Goal: Transaction & Acquisition: Purchase product/service

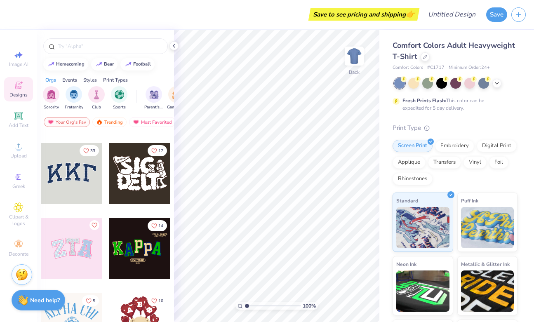
scroll to position [66, 0]
click at [54, 94] on img "filter for Sorority" at bounding box center [51, 93] width 9 height 9
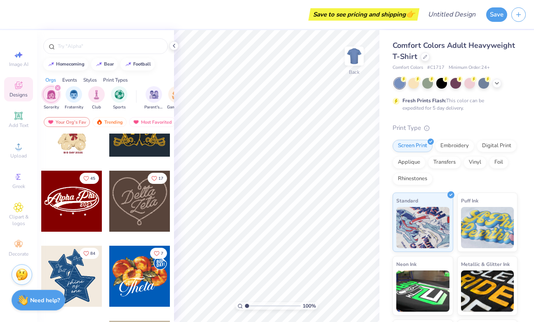
scroll to position [267, 0]
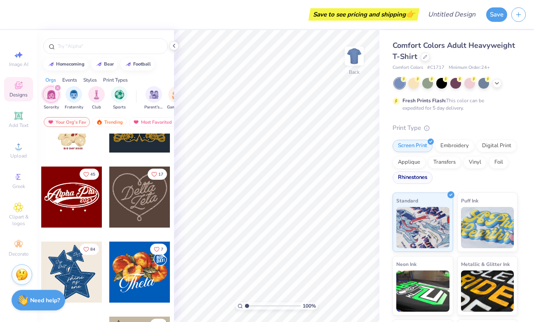
click at [414, 176] on div "Rhinestones" at bounding box center [412, 177] width 40 height 12
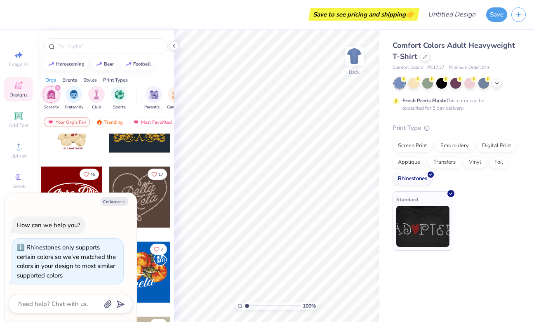
click at [418, 245] on img at bounding box center [422, 226] width 53 height 41
click at [390, 78] on div "Comfort Colors Adult Heavyweight T-Shirt Comfort Colors # C1717 Minimum Order: …" at bounding box center [456, 141] width 155 height 222
click at [124, 213] on div "How can we help you? Rhinestones only supports certain colors so we’ve matched …" at bounding box center [71, 250] width 124 height 81
click at [119, 197] on button "Collapse" at bounding box center [115, 201] width 28 height 9
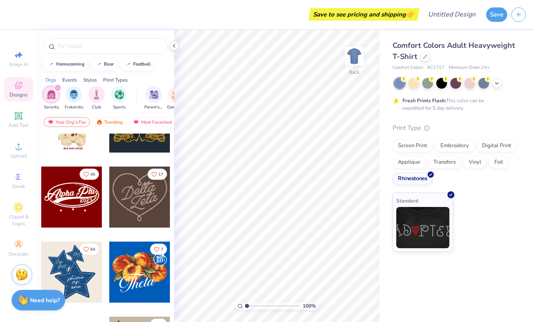
click at [94, 81] on div "Styles" at bounding box center [90, 79] width 14 height 7
click at [50, 99] on div "filter for Classic" at bounding box center [51, 93] width 16 height 16
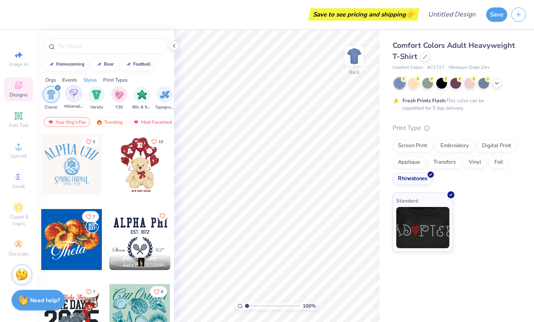
click at [69, 97] on div "filter for Minimalist" at bounding box center [74, 93] width 16 height 16
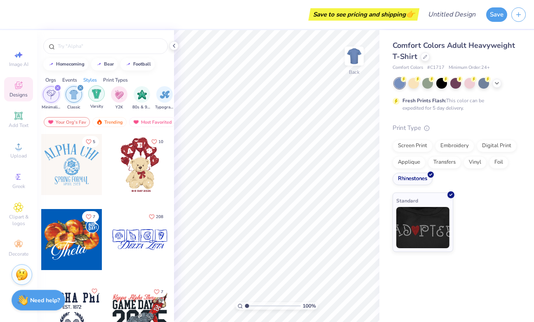
click at [100, 95] on img "filter for Varsity" at bounding box center [96, 93] width 9 height 9
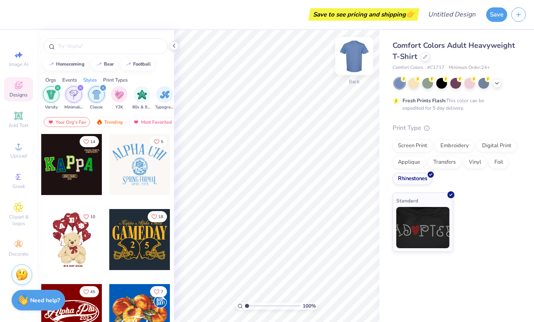
click at [358, 52] on img at bounding box center [353, 56] width 33 height 33
click at [359, 65] on img at bounding box center [353, 56] width 33 height 33
click at [426, 57] on icon at bounding box center [425, 56] width 4 height 4
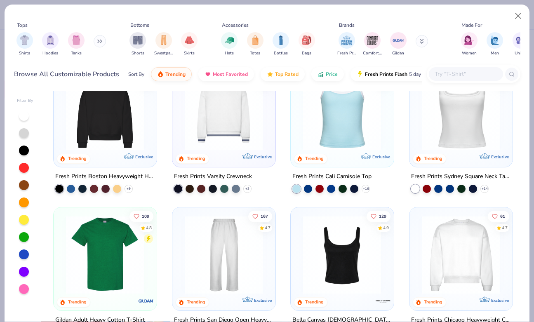
scroll to position [178, 0]
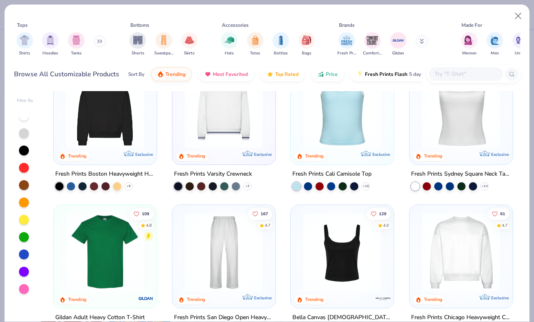
click at [335, 132] on img at bounding box center [342, 108] width 86 height 78
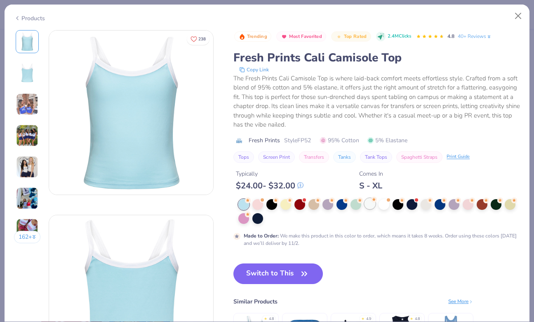
click at [370, 204] on div at bounding box center [369, 203] width 11 height 11
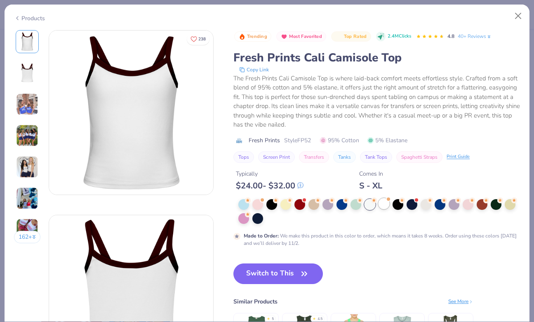
click at [382, 206] on div at bounding box center [383, 203] width 11 height 11
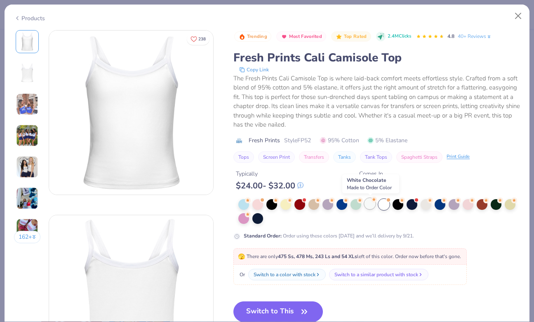
click at [366, 207] on div at bounding box center [369, 203] width 11 height 11
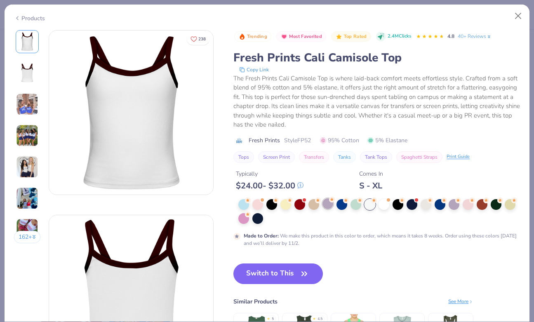
click at [332, 206] on div at bounding box center [327, 203] width 11 height 11
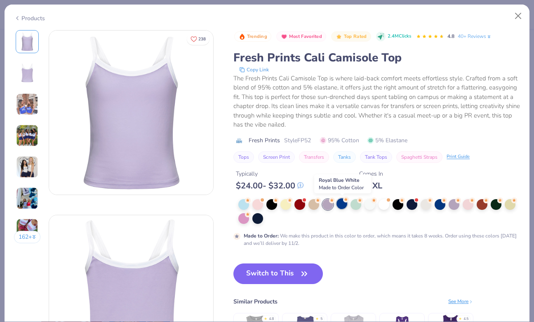
click at [343, 204] on div at bounding box center [341, 203] width 11 height 11
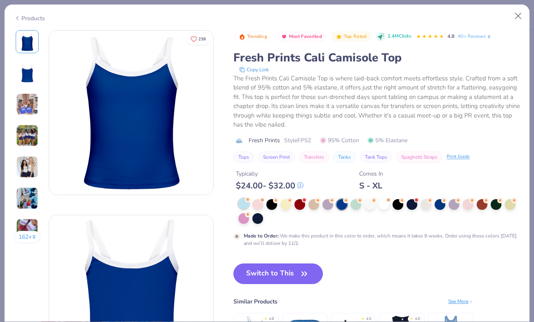
click at [243, 203] on div at bounding box center [243, 203] width 11 height 11
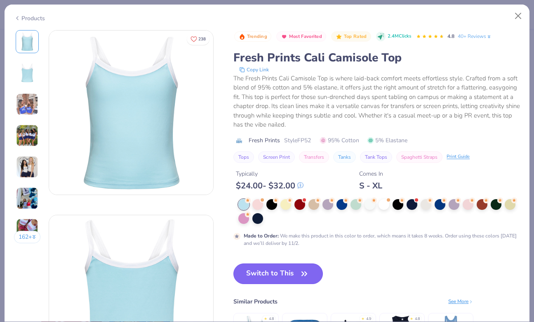
click at [258, 272] on button "Switch to This" at bounding box center [277, 273] width 89 height 21
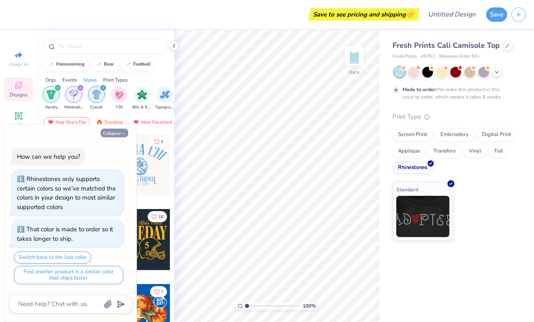
click at [118, 131] on button "Collapse" at bounding box center [115, 133] width 28 height 9
type textarea "x"
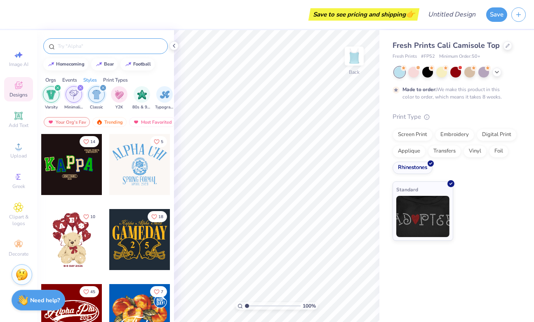
click at [90, 42] on input "text" at bounding box center [109, 46] width 105 height 8
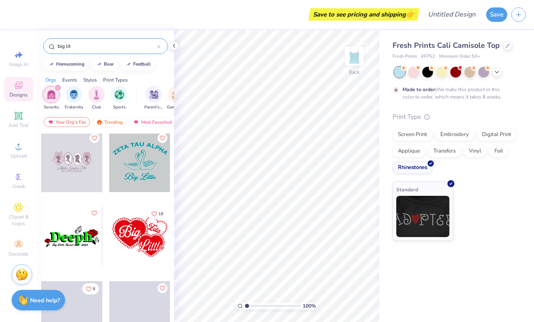
scroll to position [1881, 0]
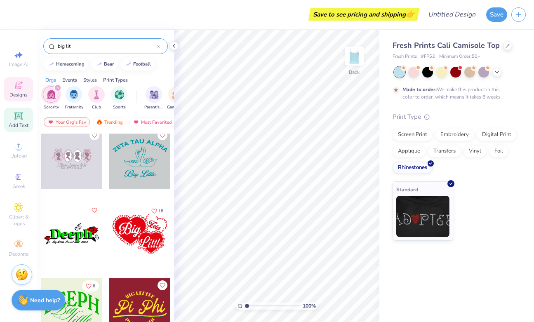
type input "big lit"
click at [16, 124] on span "Add Text" at bounding box center [19, 125] width 20 height 7
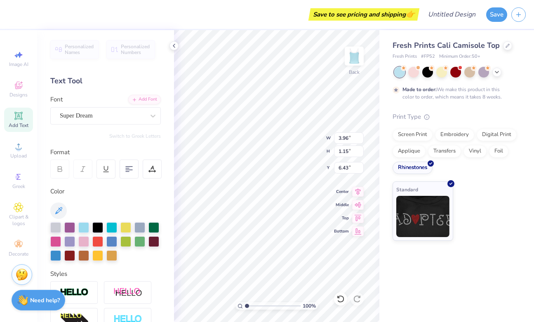
type input "2.50"
click at [19, 122] on span "Add Text" at bounding box center [19, 125] width 20 height 7
type input "2.47"
click at [21, 124] on span "Add Text" at bounding box center [19, 125] width 20 height 7
type input "2.13"
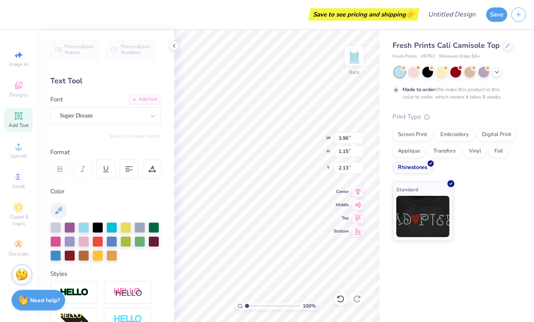
scroll to position [0, 0]
type textarea "E"
type textarea "Little"
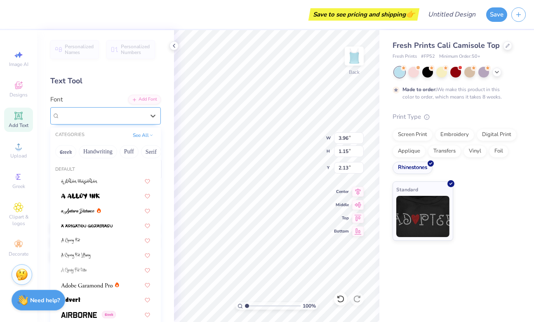
click at [137, 119] on div "Super Dream" at bounding box center [102, 115] width 87 height 13
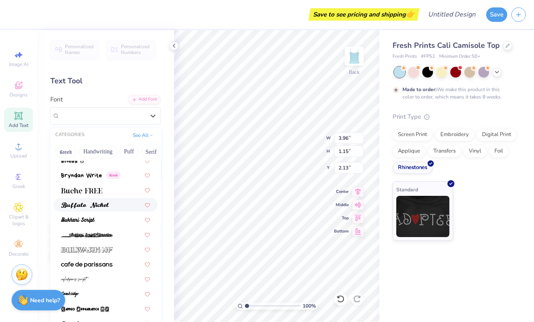
scroll to position [737, 0]
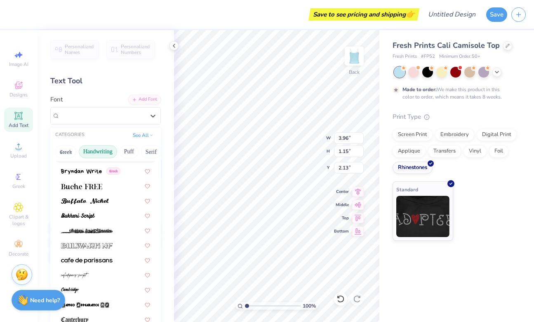
click at [106, 154] on button "Handwriting" at bounding box center [98, 151] width 38 height 13
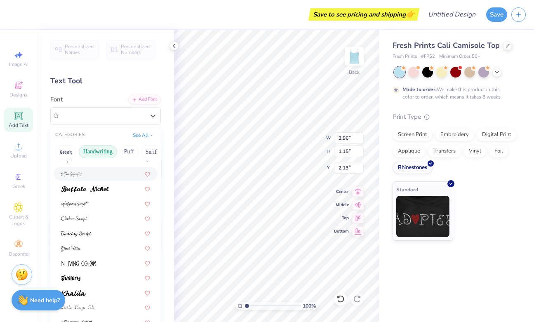
scroll to position [58, 0]
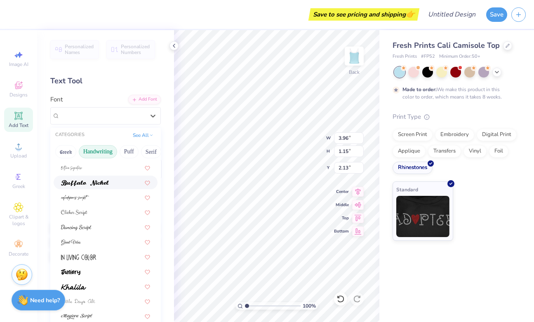
click at [92, 183] on img at bounding box center [85, 183] width 48 height 6
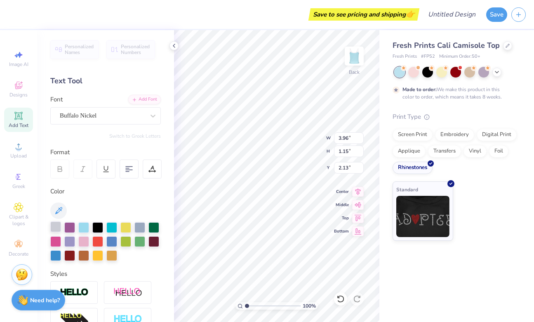
click at [56, 230] on div at bounding box center [55, 226] width 11 height 11
click at [91, 229] on div at bounding box center [105, 241] width 110 height 39
click at [94, 228] on div at bounding box center [97, 226] width 11 height 11
click at [142, 229] on div at bounding box center [139, 226] width 11 height 11
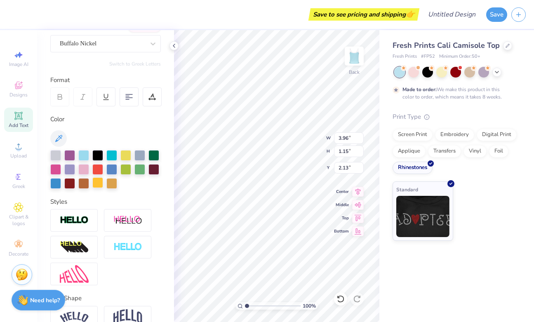
scroll to position [57, 0]
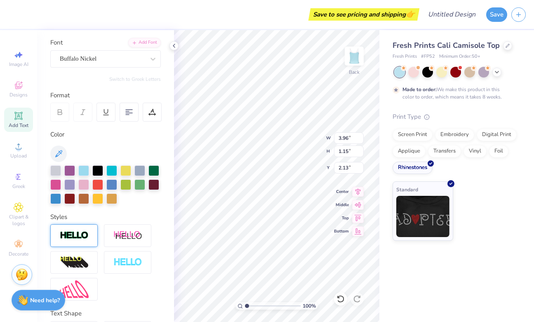
click at [81, 243] on div at bounding box center [73, 235] width 47 height 23
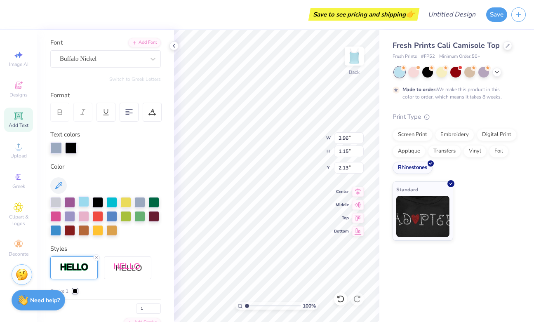
click at [84, 202] on div at bounding box center [83, 201] width 11 height 11
click at [51, 204] on div at bounding box center [55, 201] width 11 height 11
click at [71, 151] on div at bounding box center [71, 148] width 12 height 12
click at [71, 146] on div at bounding box center [71, 148] width 12 height 12
click at [56, 149] on div at bounding box center [56, 148] width 12 height 12
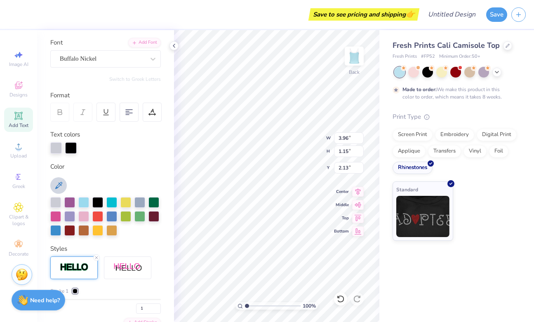
click at [60, 185] on icon at bounding box center [58, 185] width 7 height 7
click at [70, 151] on div at bounding box center [71, 148] width 12 height 12
click at [58, 192] on button at bounding box center [58, 185] width 16 height 16
type input "3.48"
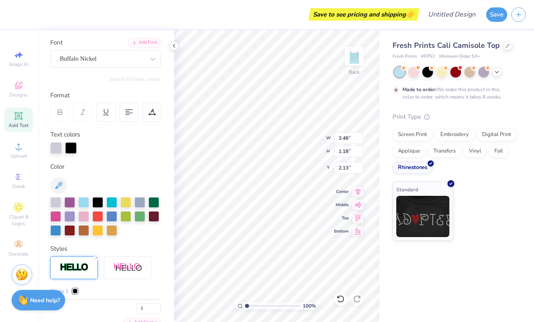
type input "1.18"
type input "2.11"
type input "2.13"
type input "3.93"
type input "1.33"
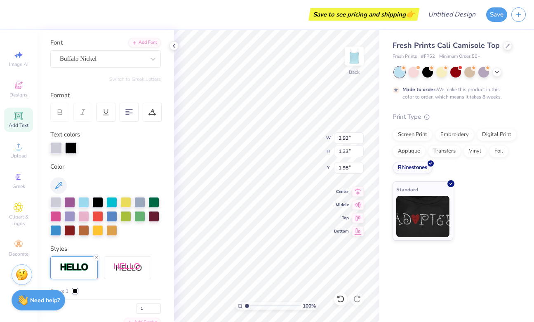
type input "3.27"
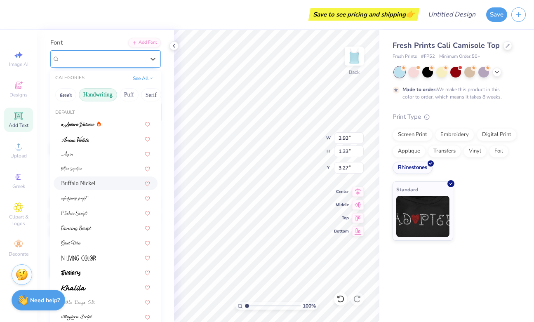
click at [103, 59] on div "Buffalo Nickel" at bounding box center [102, 58] width 87 height 13
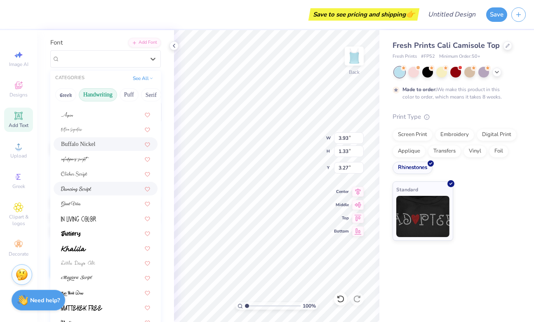
scroll to position [41, 0]
click at [94, 187] on div at bounding box center [105, 187] width 89 height 9
type input "3.80"
type input "1.52"
type input "3.18"
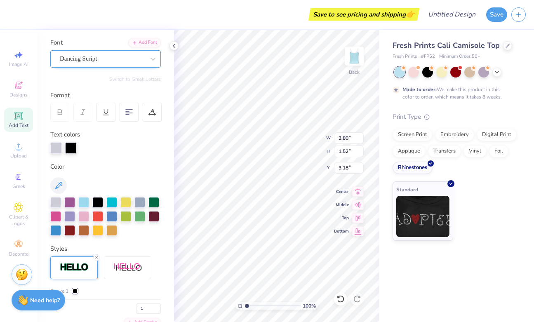
click at [97, 56] on div "Dancing Script" at bounding box center [102, 58] width 87 height 13
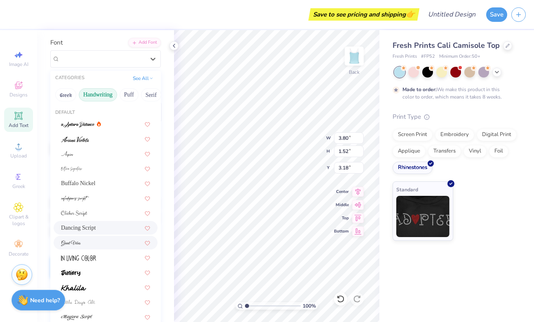
click at [84, 241] on div at bounding box center [105, 242] width 89 height 9
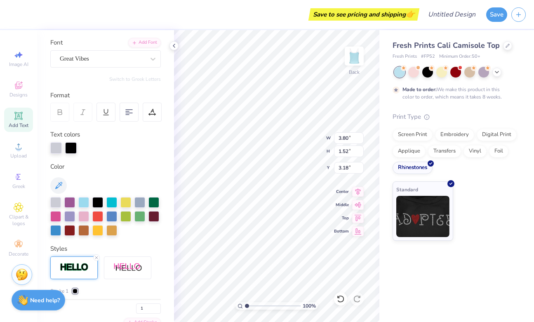
type input "3.40"
type input "2.15"
type input "2.86"
click at [78, 59] on div "Great Vibes" at bounding box center [102, 58] width 87 height 13
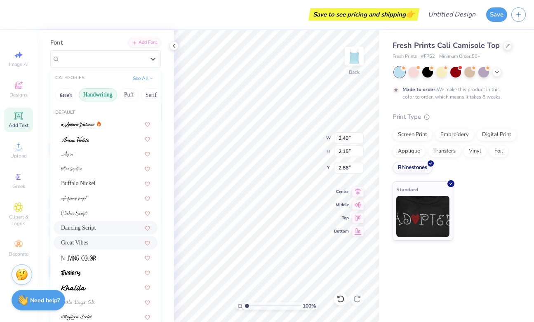
click at [78, 233] on div "Dancing Script" at bounding box center [106, 228] width 104 height 14
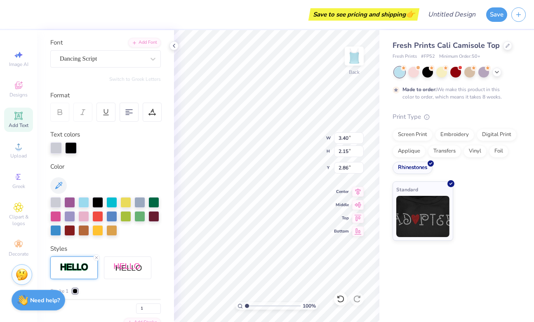
type input "3.80"
type input "1.52"
type input "3.18"
click at [143, 237] on div "Personalized Names Personalized Numbers Text Tool Add Font Font Dancing Script …" at bounding box center [105, 176] width 137 height 292
click at [61, 185] on icon at bounding box center [58, 185] width 7 height 7
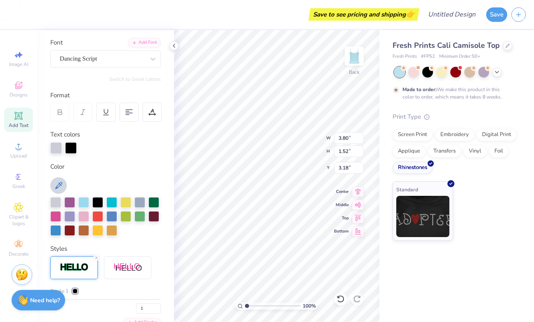
click at [166, 244] on div "Personalized Names Personalized Numbers Text Tool Add Font Font Dancing Script …" at bounding box center [105, 176] width 137 height 292
click at [54, 147] on div at bounding box center [56, 147] width 12 height 12
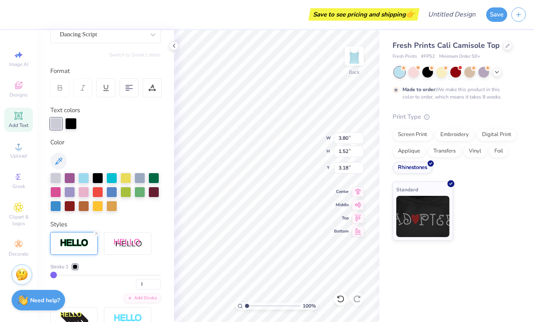
scroll to position [195, 0]
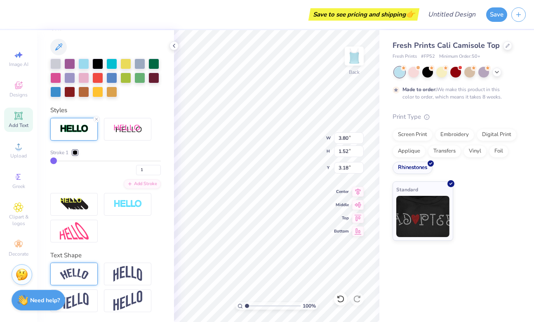
click at [82, 274] on img at bounding box center [74, 273] width 29 height 11
type input "4.52"
type input "1.76"
type input "3.06"
click at [127, 273] on img at bounding box center [127, 274] width 29 height 16
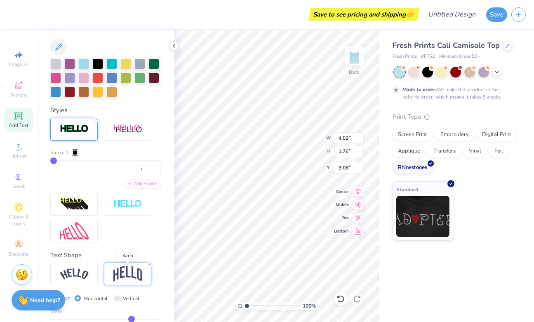
type input "3.80"
type input "2.00"
type input "2.94"
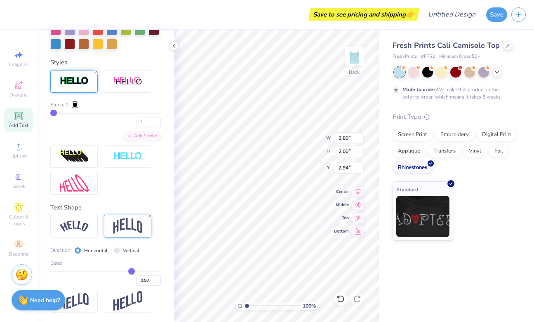
scroll to position [243, 0]
click at [86, 226] on img at bounding box center [74, 225] width 29 height 11
type input "4.52"
type input "1.76"
type input "3.06"
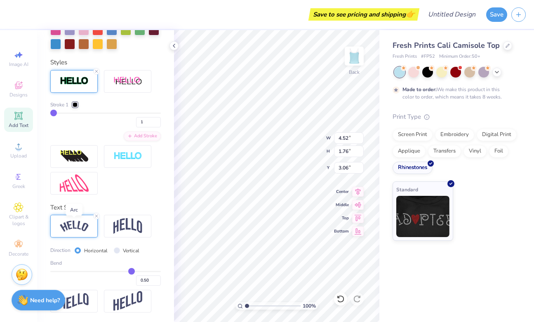
click at [86, 227] on img at bounding box center [74, 225] width 29 height 11
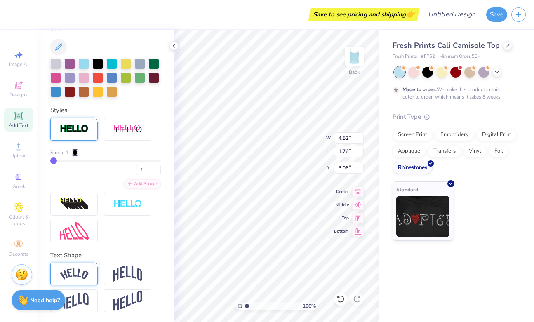
scroll to position [195, 0]
click at [97, 262] on icon at bounding box center [96, 263] width 5 height 5
type input "3.80"
type input "1.52"
type input "3.18"
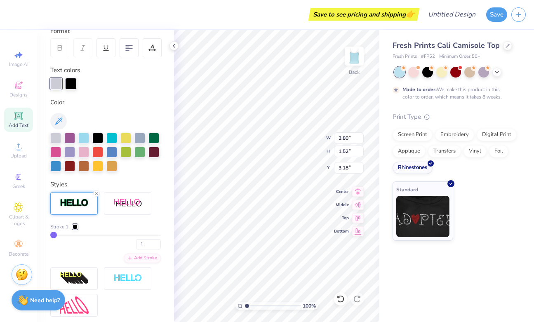
scroll to position [117, 0]
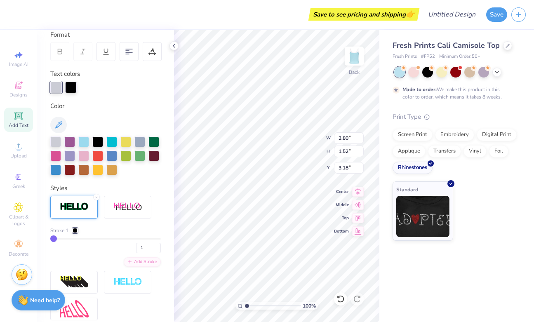
type input "3"
type input "3.85"
type input "1.57"
type input "3.15"
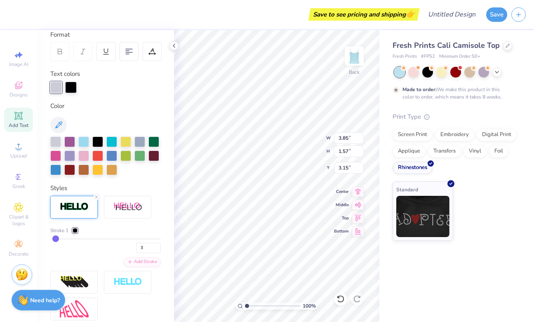
drag, startPoint x: 56, startPoint y: 237, endPoint x: 45, endPoint y: 237, distance: 10.3
type input "5"
type input "4"
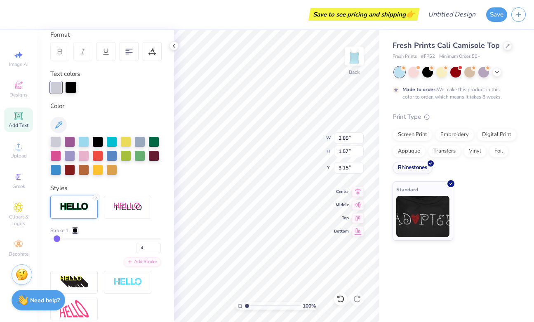
type input "3"
type input "2"
type input "1"
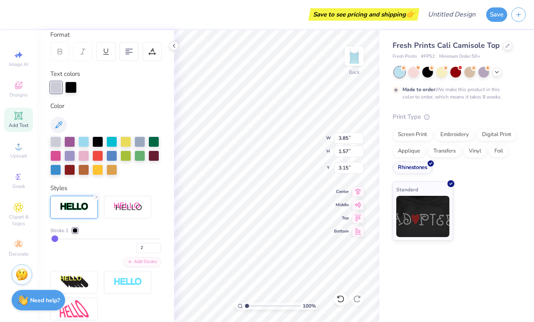
type input "1"
drag, startPoint x: 57, startPoint y: 239, endPoint x: 47, endPoint y: 237, distance: 10.0
type input "1"
click at [50, 238] on input "range" at bounding box center [105, 238] width 110 height 1
type input "3.80"
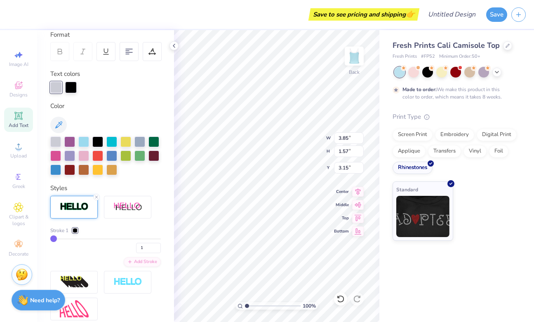
type input "1.52"
type input "3.18"
click at [111, 143] on div at bounding box center [111, 141] width 11 height 11
click at [88, 141] on div at bounding box center [83, 141] width 11 height 11
click at [108, 141] on div at bounding box center [111, 141] width 11 height 11
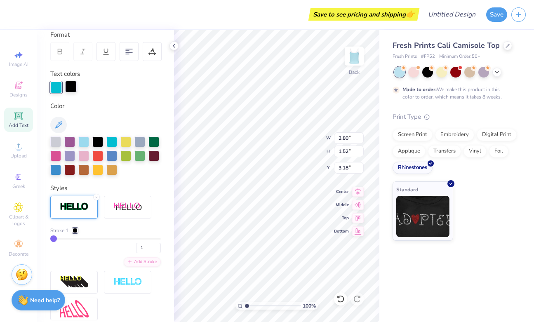
click at [72, 85] on div at bounding box center [71, 87] width 12 height 12
click at [54, 145] on div at bounding box center [55, 141] width 11 height 11
click at [113, 142] on div at bounding box center [111, 141] width 11 height 11
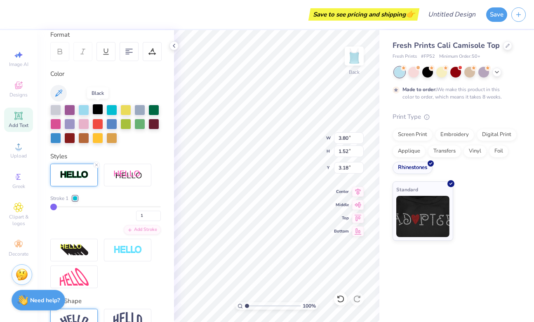
click at [95, 108] on div at bounding box center [97, 109] width 11 height 11
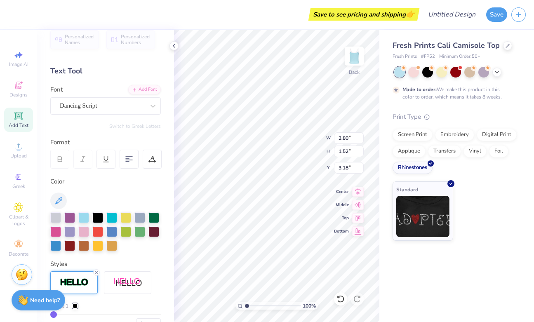
scroll to position [9, 0]
click at [111, 216] on div at bounding box center [111, 217] width 11 height 11
type input "4.30"
type input "1.72"
type input "3.07"
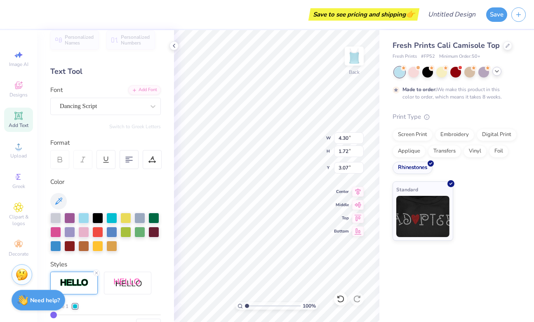
click at [497, 71] on polyline at bounding box center [496, 71] width 3 height 2
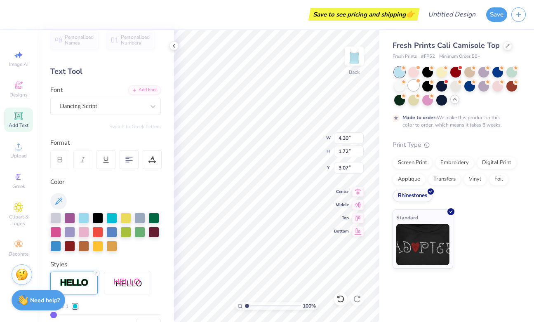
click at [414, 88] on div at bounding box center [413, 85] width 11 height 11
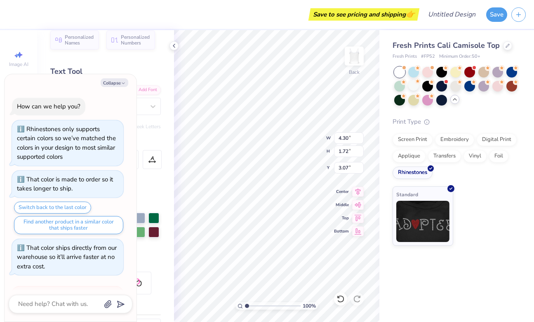
scroll to position [98, 0]
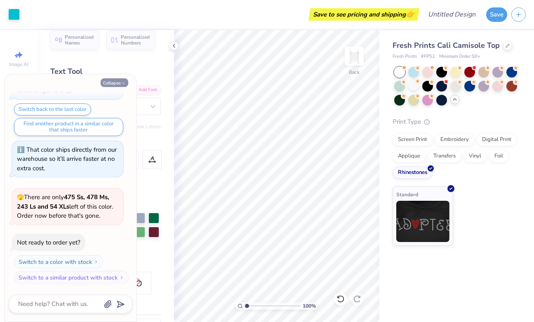
click at [119, 82] on button "Collapse" at bounding box center [115, 82] width 28 height 9
type textarea "x"
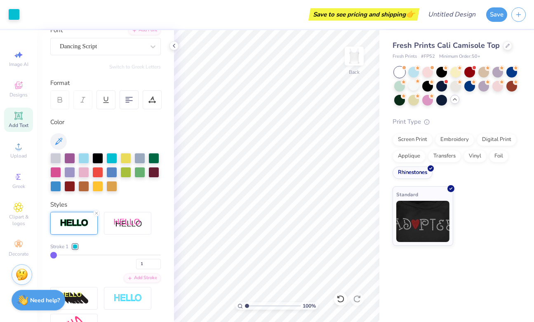
scroll to position [69, 0]
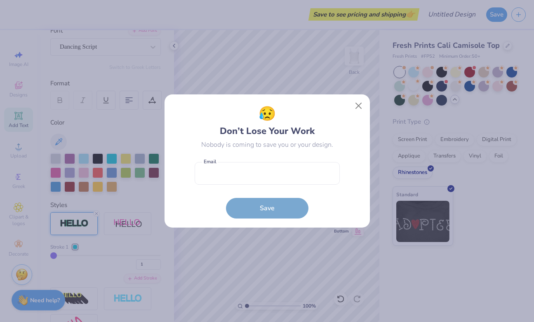
click at [248, 148] on div "😥 Don’t Lose Your Work Nobody is coming to save you or your design. Email is a …" at bounding box center [266, 160] width 145 height 115
click at [358, 110] on button "Close" at bounding box center [358, 106] width 16 height 16
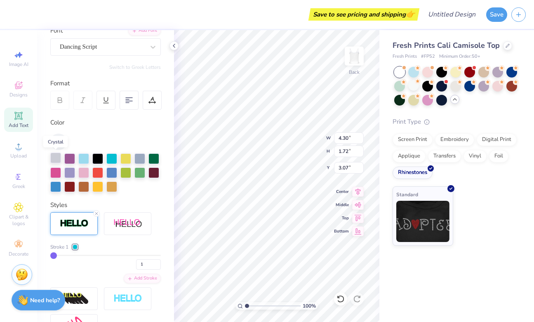
click at [56, 156] on div at bounding box center [55, 157] width 11 height 11
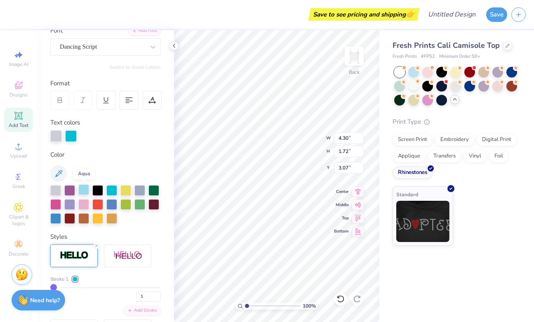
click at [85, 190] on div at bounding box center [83, 189] width 11 height 11
click at [70, 136] on div at bounding box center [71, 135] width 12 height 12
type input "4.76"
type input "1.90"
type input "3.21"
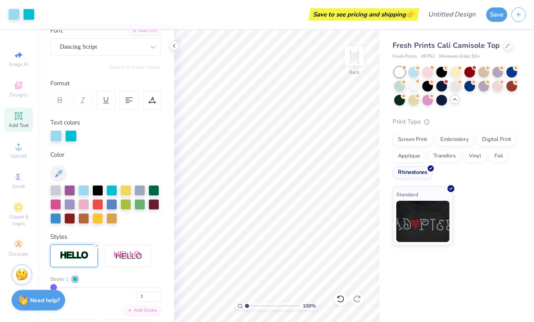
scroll to position [0, 0]
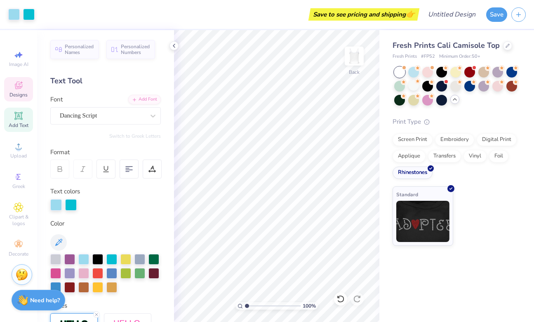
click at [24, 88] on div "Designs" at bounding box center [18, 89] width 29 height 24
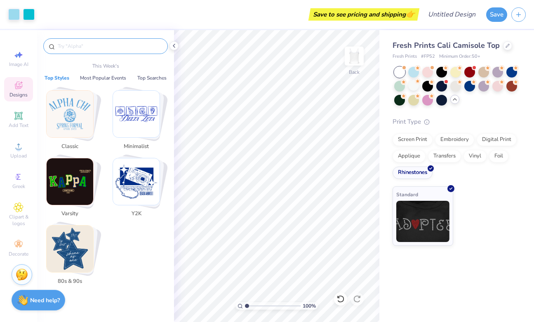
click at [92, 45] on input "text" at bounding box center [109, 46] width 105 height 8
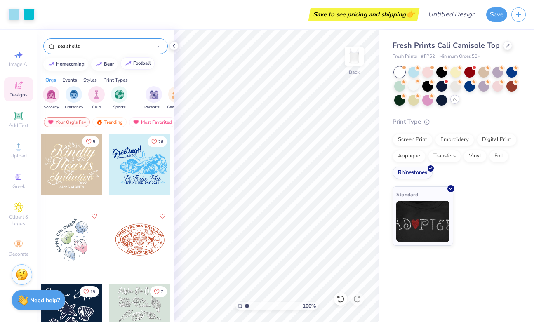
type input "sea shells"
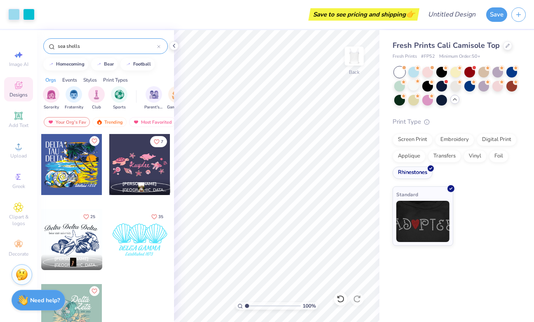
scroll to position [831, 0]
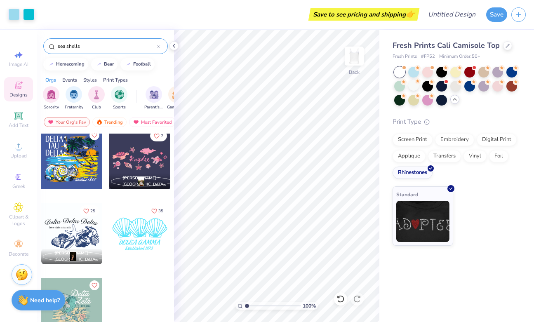
click at [90, 79] on div "Styles" at bounding box center [90, 79] width 14 height 7
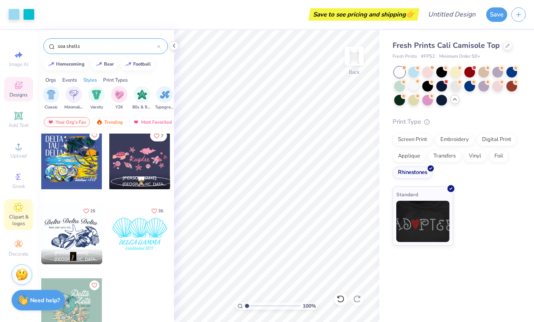
click at [20, 219] on span "Clipart & logos" at bounding box center [18, 219] width 29 height 13
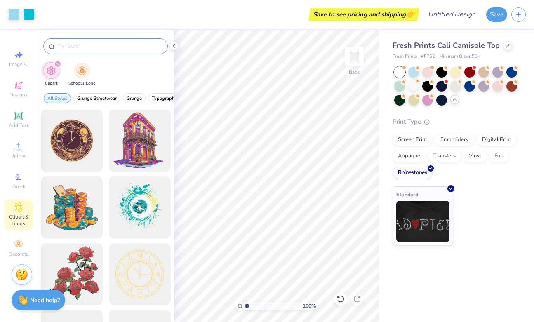
click at [90, 52] on div at bounding box center [105, 46] width 124 height 16
click at [88, 47] on input "text" at bounding box center [109, 46] width 105 height 8
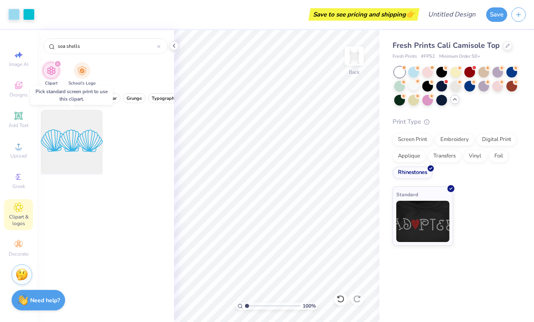
type input "sea shells"
click at [66, 143] on div at bounding box center [71, 141] width 68 height 68
click at [65, 134] on div at bounding box center [71, 141] width 68 height 68
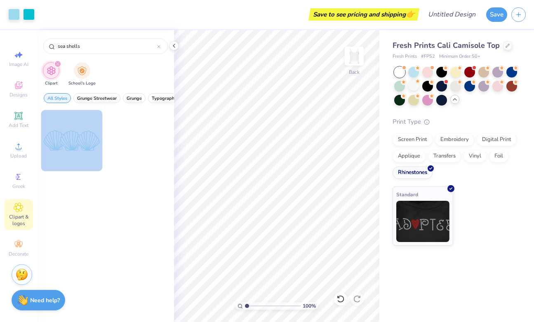
click at [209, 137] on div "Art colors Save to see pricing and shipping 👉 Design Title Save Image AI Design…" at bounding box center [267, 161] width 534 height 322
click at [78, 150] on div at bounding box center [71, 141] width 68 height 68
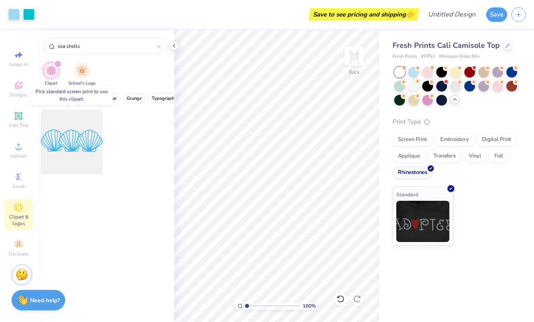
click at [86, 145] on div at bounding box center [71, 141] width 68 height 68
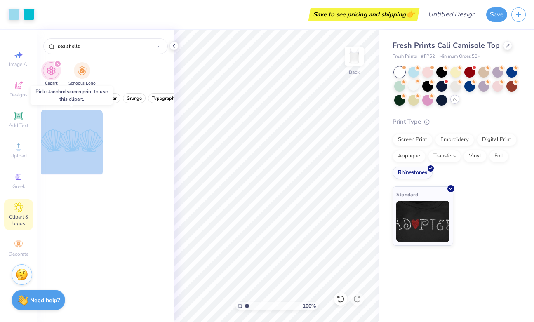
click at [86, 145] on div at bounding box center [71, 141] width 68 height 68
click at [76, 130] on div at bounding box center [71, 141] width 68 height 68
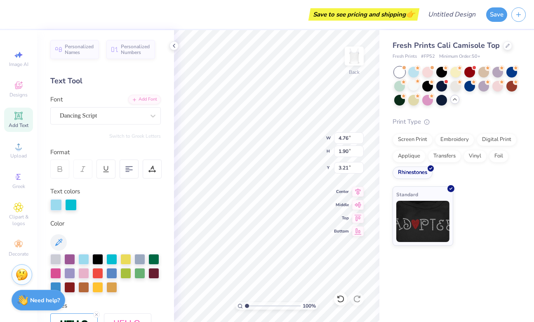
type input "3.56"
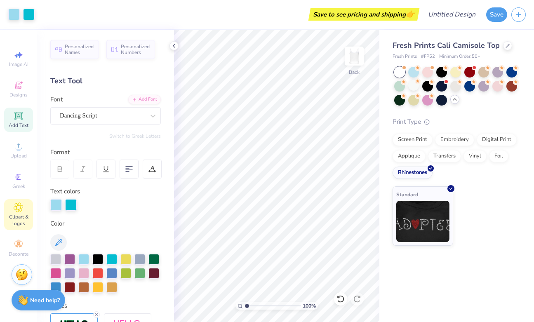
click at [23, 223] on span "Clipart & logos" at bounding box center [18, 219] width 29 height 13
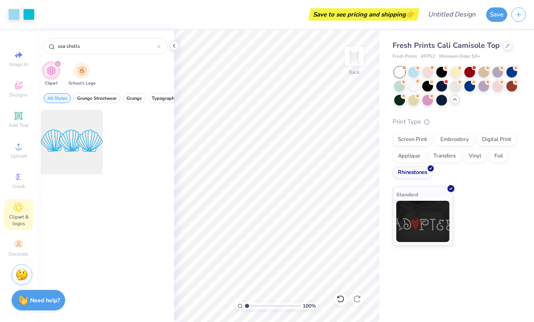
click at [89, 125] on div at bounding box center [71, 141] width 68 height 68
click at [420, 141] on div "Screen Print" at bounding box center [412, 138] width 40 height 12
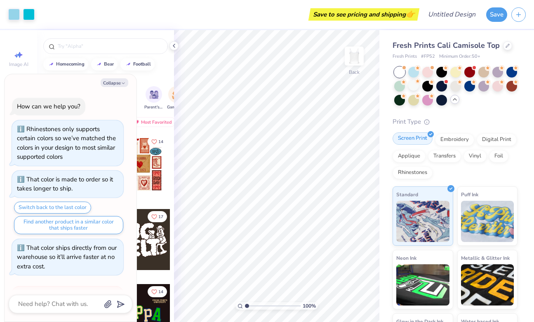
scroll to position [148, 0]
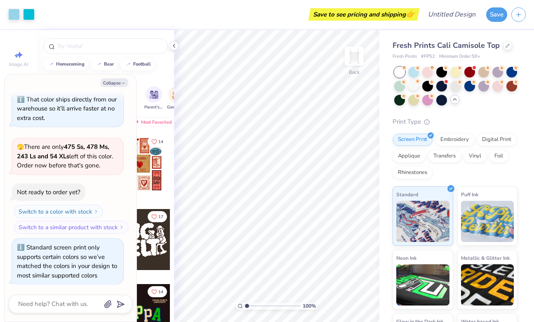
click at [160, 78] on div "Orgs Events Styles Print Types" at bounding box center [105, 78] width 137 height 12
click at [123, 86] on button "Collapse" at bounding box center [115, 82] width 28 height 9
type textarea "x"
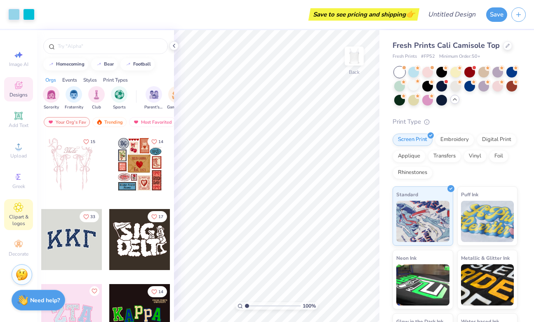
click at [16, 211] on icon at bounding box center [18, 207] width 9 height 9
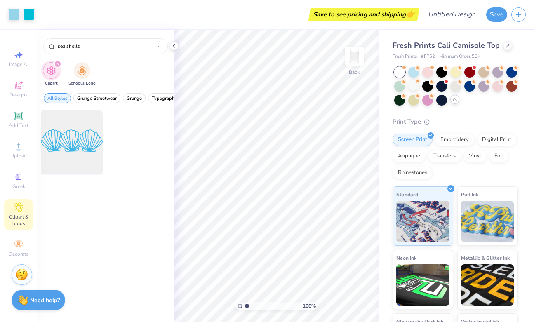
click at [88, 139] on div at bounding box center [71, 141] width 68 height 68
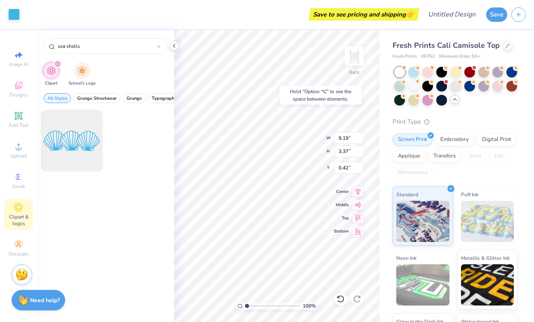
type input "0.42"
type input "5.78"
type input "2.12"
type input "1.07"
click at [359, 200] on icon at bounding box center [358, 204] width 12 height 10
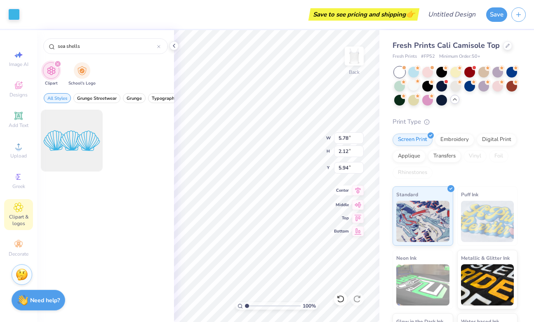
click at [355, 188] on icon at bounding box center [358, 190] width 12 height 10
click at [358, 191] on icon at bounding box center [357, 190] width 5 height 7
click at [361, 219] on icon at bounding box center [358, 217] width 12 height 10
type input "1.16"
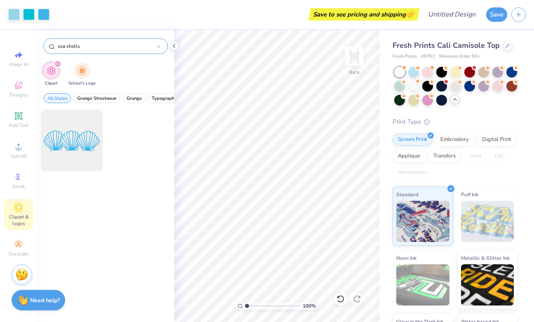
click at [86, 48] on input "sea shells" at bounding box center [107, 46] width 100 height 8
type input "sea"
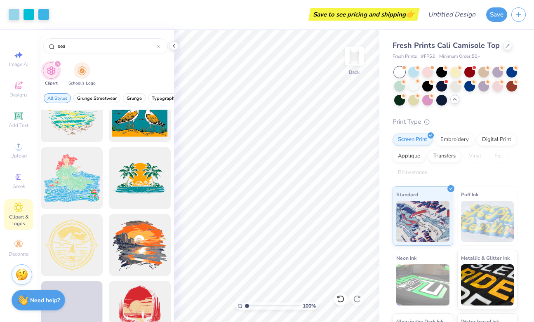
scroll to position [3700, 0]
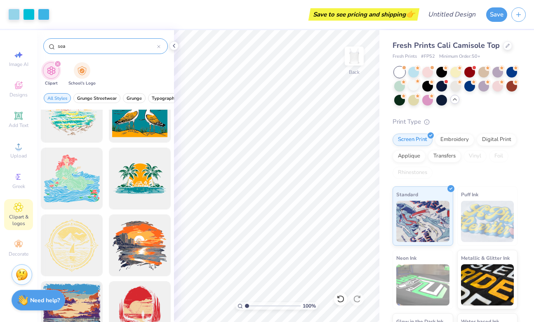
click at [159, 47] on icon at bounding box center [158, 46] width 3 height 3
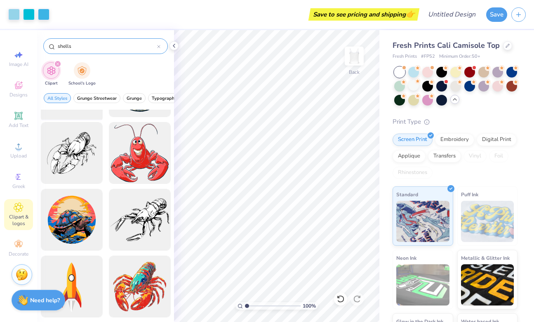
scroll to position [121, 0]
type input "shells"
click at [20, 244] on icon at bounding box center [19, 244] width 10 height 10
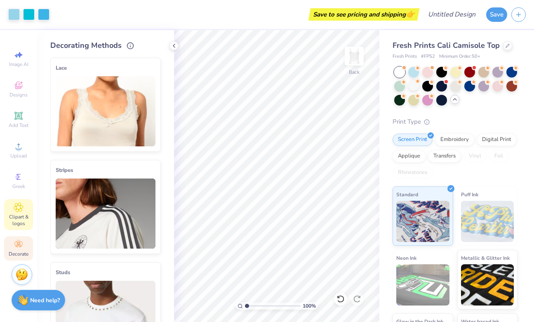
click at [13, 228] on div "Clipart & logos" at bounding box center [18, 214] width 29 height 31
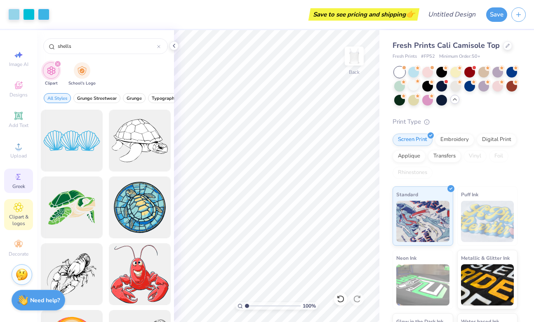
click at [19, 184] on span "Greek" at bounding box center [18, 186] width 13 height 7
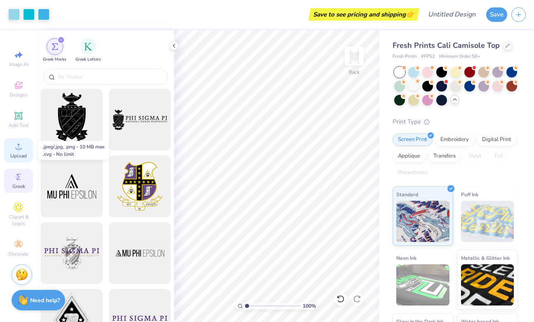
click at [24, 147] on div "Upload" at bounding box center [18, 150] width 29 height 24
click at [18, 86] on icon at bounding box center [19, 85] width 10 height 10
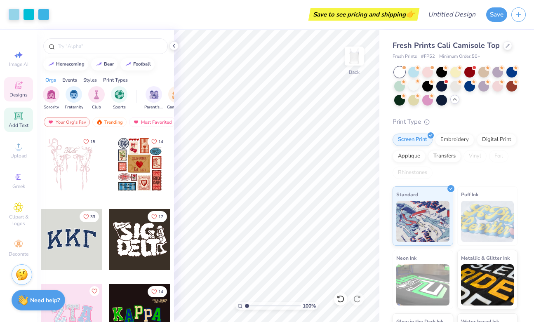
click at [17, 124] on span "Add Text" at bounding box center [19, 125] width 20 height 7
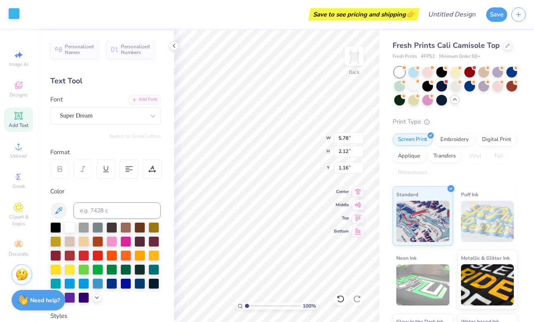
click at [18, 18] on div at bounding box center [14, 14] width 12 height 12
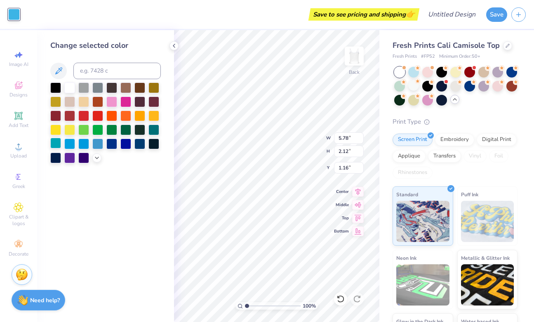
click at [51, 142] on div at bounding box center [55, 143] width 11 height 11
click at [129, 178] on div "Change selected color" at bounding box center [105, 176] width 137 height 292
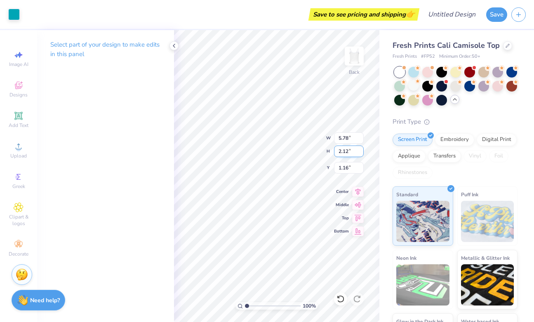
type input "6.04"
type input "2.21"
type input "1.15"
click at [173, 47] on icon at bounding box center [174, 45] width 7 height 7
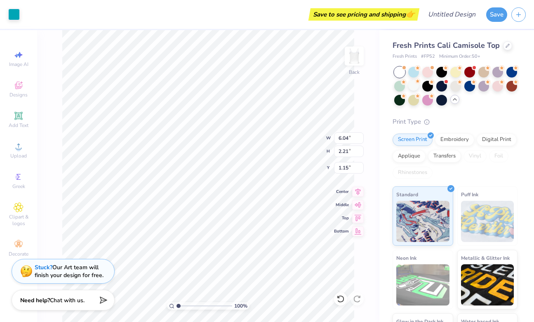
type input "1.17"
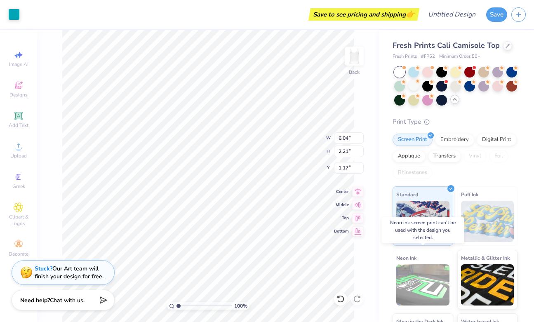
scroll to position [51, 0]
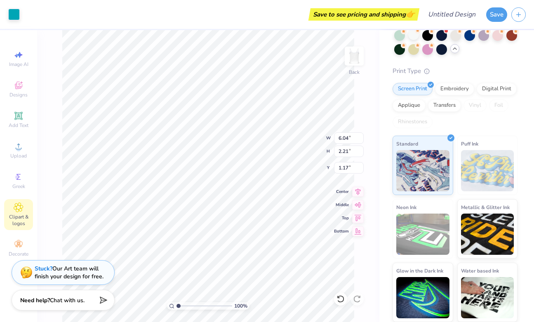
click at [27, 212] on div "Clipart & logos" at bounding box center [18, 214] width 29 height 31
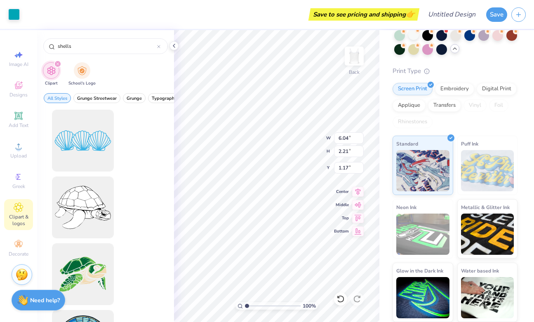
scroll to position [0, 0]
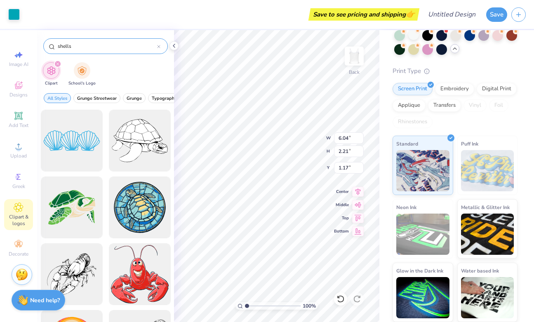
click at [160, 47] on icon at bounding box center [158, 46] width 3 height 3
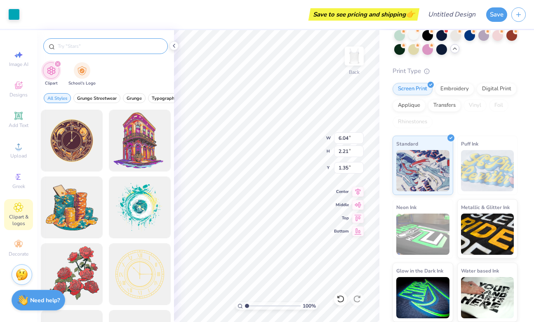
type input "1.35"
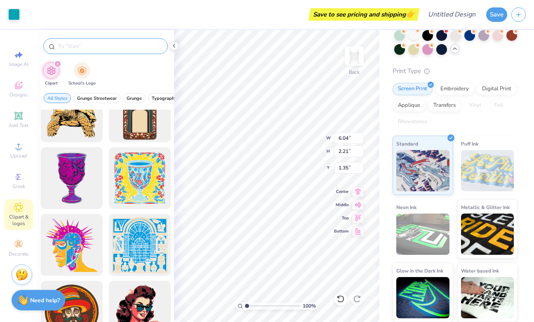
scroll to position [2566, 0]
type input "4.76"
type input "1.90"
type input "3.56"
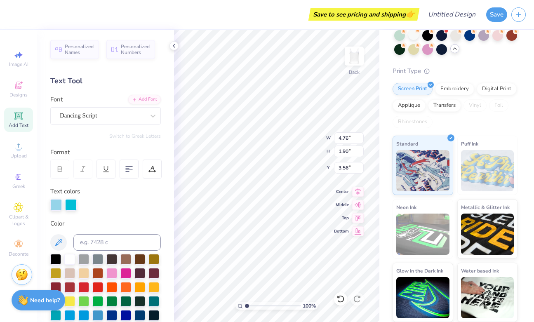
type input "6.04"
type input "2.21"
type input "1.35"
type input "4.76"
type input "1.90"
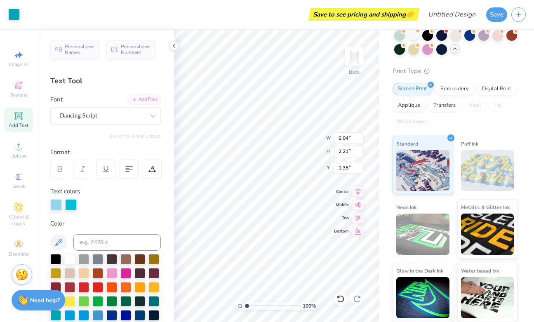
type input "3.56"
type input "4.15"
type input "1.66"
type input "3.56"
type input "1.15"
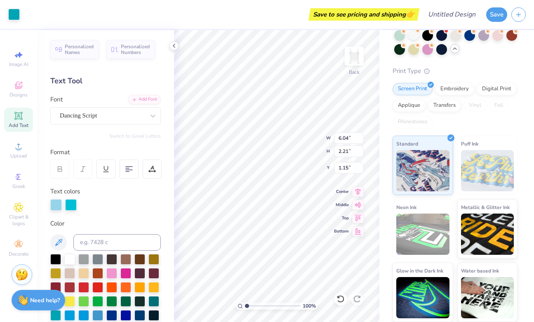
click at [169, 195] on div "Personalized Names Personalized Numbers Text Tool Add Font Font Dancing Script …" at bounding box center [105, 176] width 137 height 292
type input "3.58"
type input "6.04"
type input "2.21"
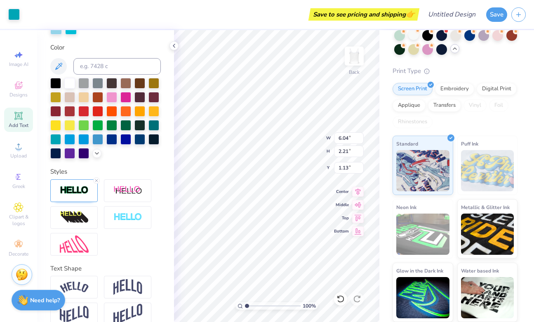
scroll to position [189, 0]
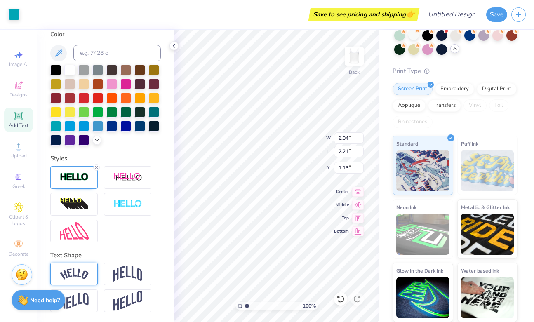
click at [86, 267] on div at bounding box center [73, 273] width 47 height 23
click at [131, 270] on img at bounding box center [127, 274] width 29 height 16
click at [82, 277] on img at bounding box center [74, 273] width 29 height 11
click at [97, 261] on icon at bounding box center [96, 263] width 5 height 5
type input "1.15"
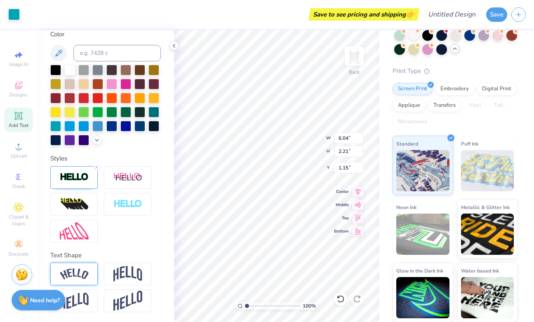
click at [85, 268] on div at bounding box center [73, 273] width 47 height 23
click at [96, 262] on icon at bounding box center [96, 263] width 5 height 5
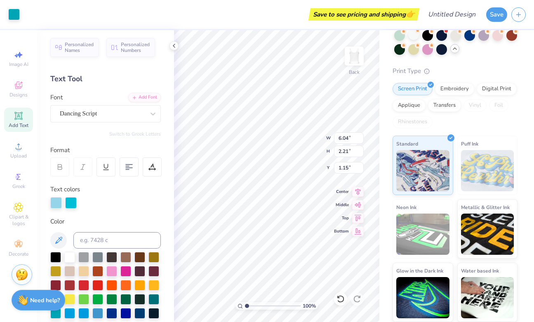
scroll to position [0, 0]
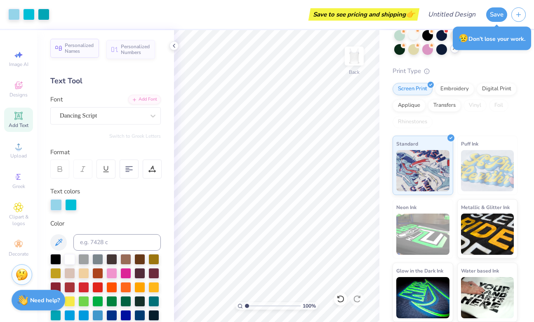
click at [87, 54] on span "Personalized Names" at bounding box center [79, 48] width 29 height 12
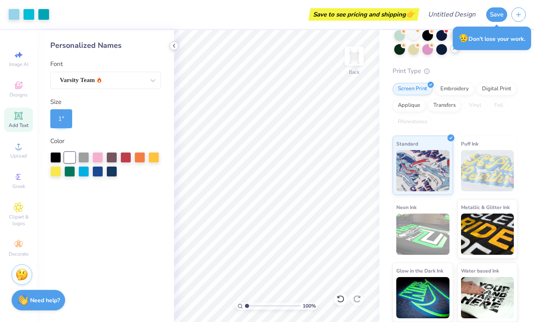
click at [173, 48] on icon at bounding box center [174, 45] width 7 height 7
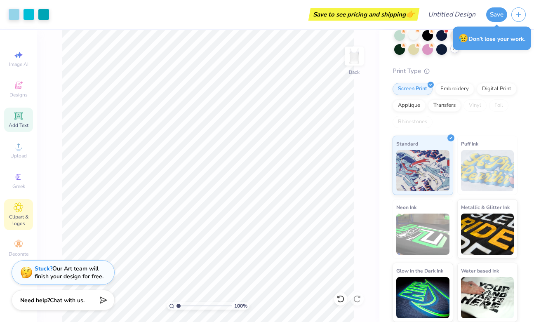
click at [23, 218] on span "Clipart & logos" at bounding box center [18, 219] width 29 height 13
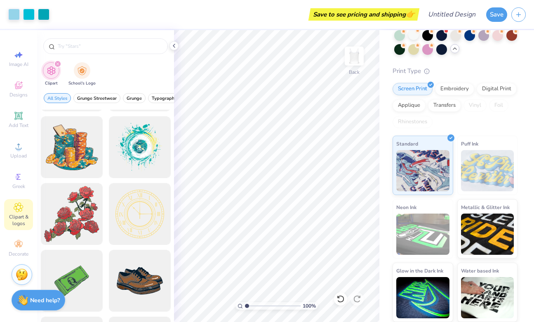
scroll to position [61, 0]
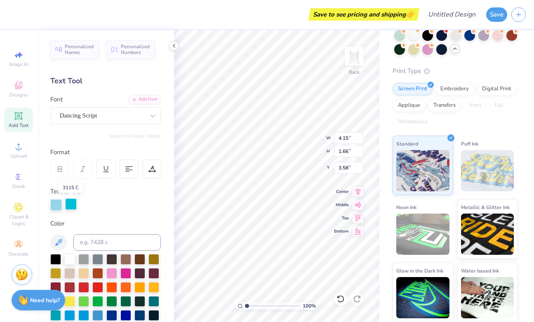
click at [74, 202] on div at bounding box center [71, 204] width 12 height 12
click at [175, 45] on icon at bounding box center [174, 45] width 7 height 7
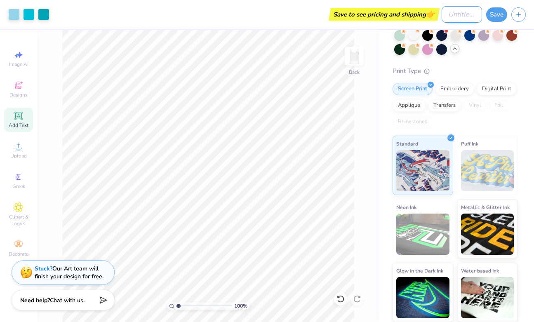
click at [454, 13] on input "Design Title" at bounding box center [461, 14] width 40 height 16
type input "Big/ Little"
click at [497, 15] on button "Save" at bounding box center [496, 13] width 21 height 14
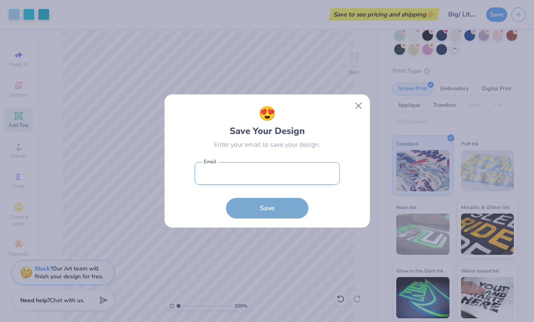
click at [251, 173] on input "email" at bounding box center [266, 173] width 145 height 23
type input "[EMAIL_ADDRESS][DOMAIN_NAME]"
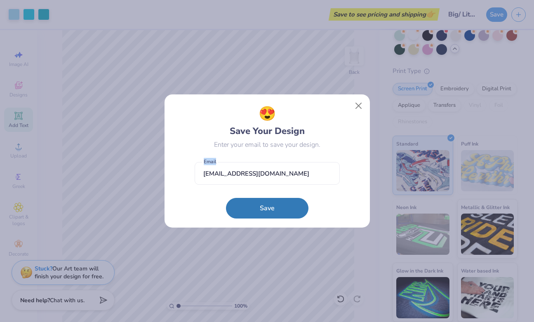
click at [250, 195] on form "[EMAIL_ADDRESS][DOMAIN_NAME] Email Save" at bounding box center [266, 188] width 145 height 61
click at [250, 202] on button "Save" at bounding box center [267, 206] width 82 height 21
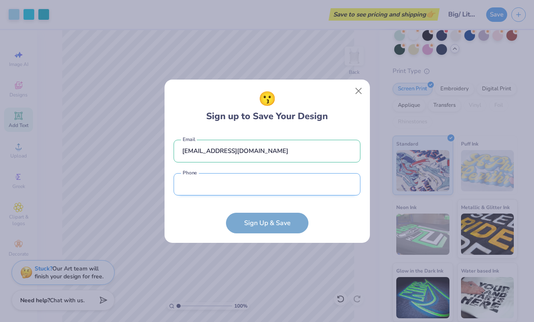
click at [257, 180] on input "tel" at bounding box center [266, 184] width 187 height 23
type input "[PHONE_NUMBER]"
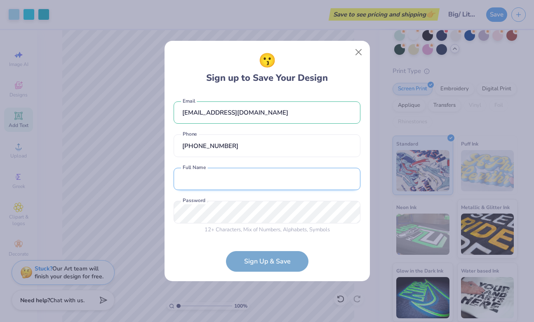
click at [223, 179] on input "text" at bounding box center [266, 179] width 187 height 23
type input "[PERSON_NAME]"
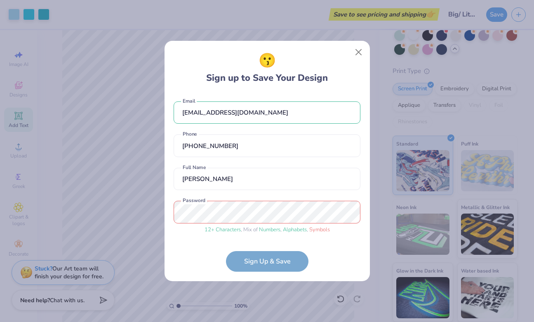
click at [255, 269] on form "[EMAIL_ADDRESS][DOMAIN_NAME] Email [PHONE_NUMBER] Phone [PERSON_NAME] Full Name…" at bounding box center [266, 182] width 187 height 179
click at [255, 261] on form "[EMAIL_ADDRESS][DOMAIN_NAME] Email [PHONE_NUMBER] Phone [PERSON_NAME] Full Name…" at bounding box center [266, 182] width 187 height 179
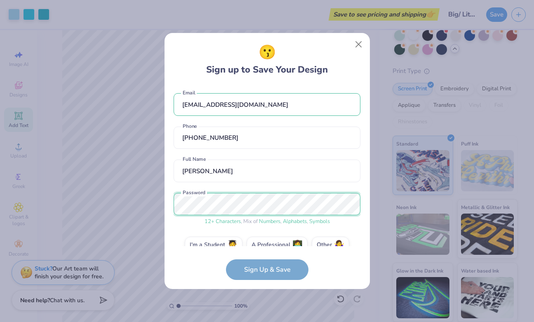
scroll to position [15, 0]
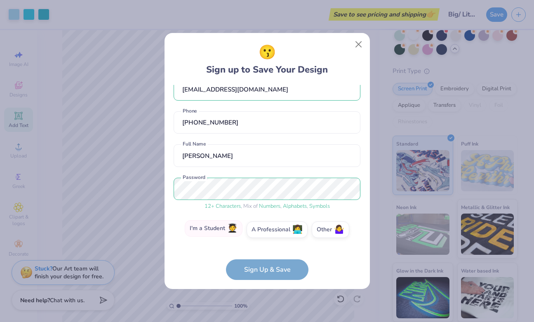
click at [234, 234] on label "I'm a Student 🧑‍🎓" at bounding box center [214, 228] width 58 height 16
click at [264, 244] on input "I'm a Student 🧑‍🎓" at bounding box center [266, 246] width 5 height 5
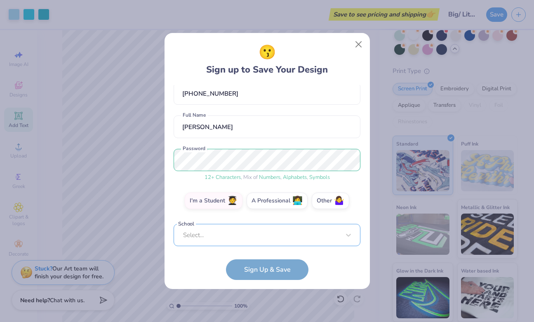
click at [246, 240] on div "Select..." at bounding box center [266, 235] width 187 height 23
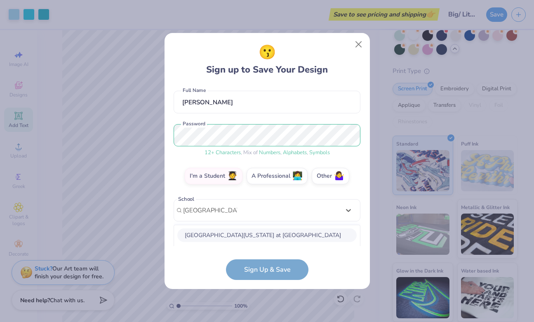
scroll to position [172, 0]
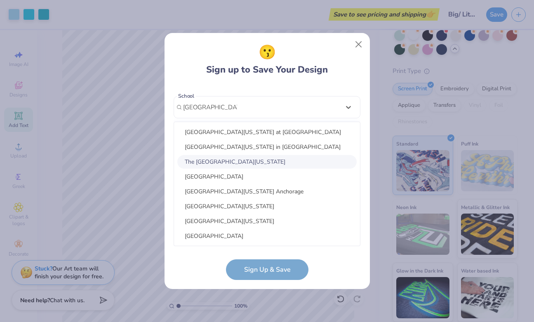
click at [267, 157] on div "The [GEOGRAPHIC_DATA][US_STATE]" at bounding box center [266, 162] width 179 height 14
type input "[GEOGRAPHIC_DATA]"
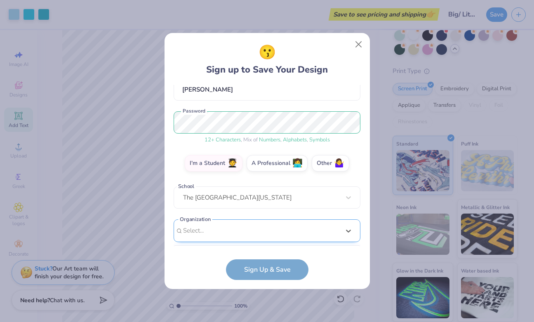
scroll to position [205, 0]
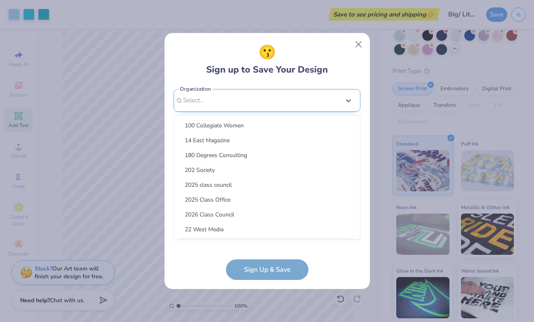
click at [237, 238] on div "option focused, 9 of 15. 15 results available. Use Up and Down to choose option…" at bounding box center [266, 164] width 187 height 150
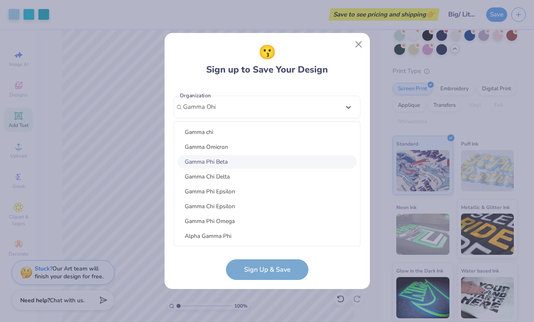
click at [225, 160] on div "Gamma Phi Beta" at bounding box center [266, 162] width 179 height 14
type input "Gamma Ohi"
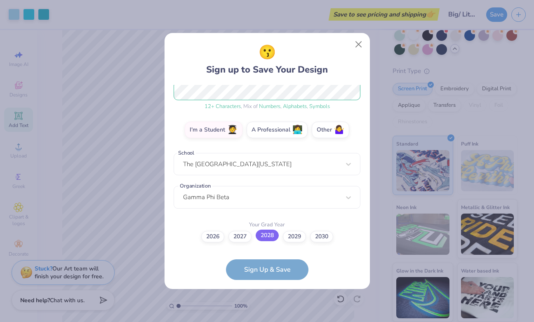
click at [269, 238] on label "2028" at bounding box center [266, 236] width 23 height 12
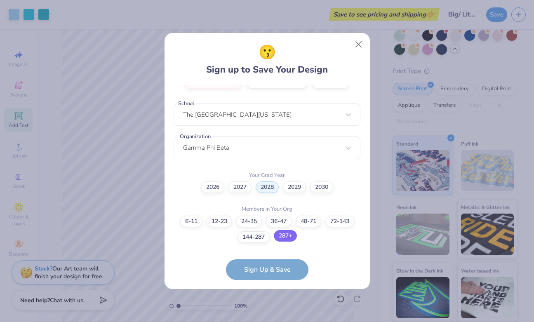
click at [288, 234] on label "287+" at bounding box center [285, 236] width 23 height 12
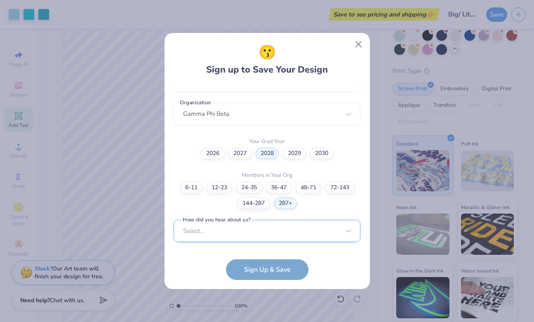
click at [247, 233] on div "Select..." at bounding box center [266, 231] width 187 height 23
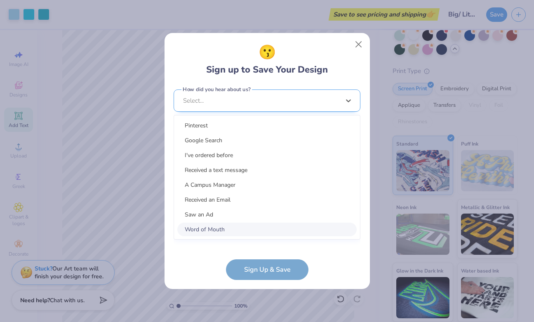
scroll to position [321, 0]
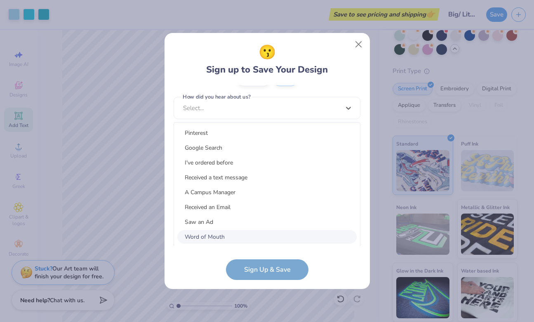
click at [228, 239] on div "Word of Mouth" at bounding box center [266, 237] width 179 height 14
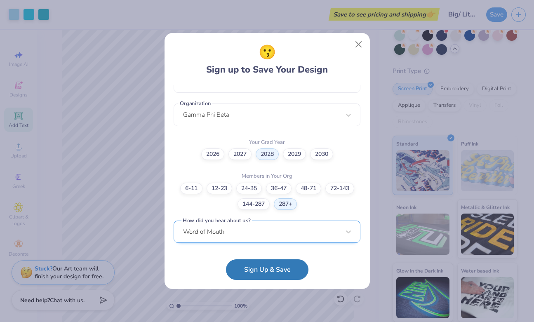
click at [230, 237] on div "Word of Mouth" at bounding box center [266, 231] width 187 height 23
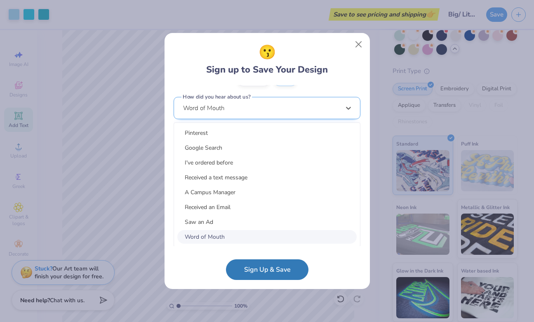
scroll to position [2, 0]
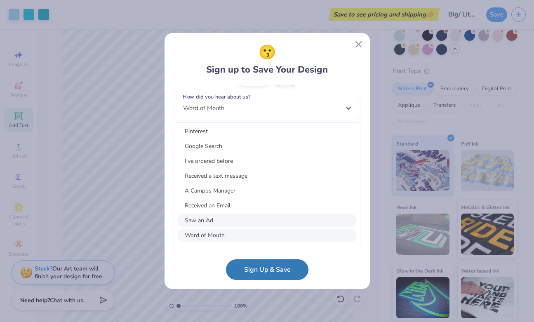
click at [227, 221] on div "Saw an Ad" at bounding box center [266, 220] width 179 height 14
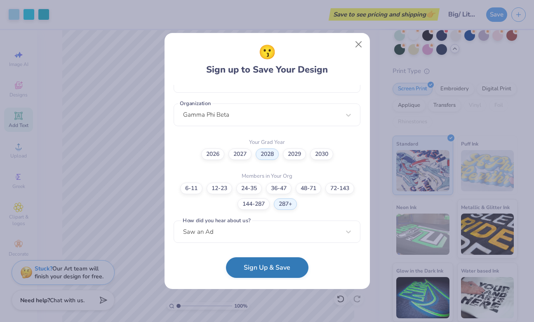
click at [253, 272] on button "Sign Up & Save" at bounding box center [267, 267] width 82 height 21
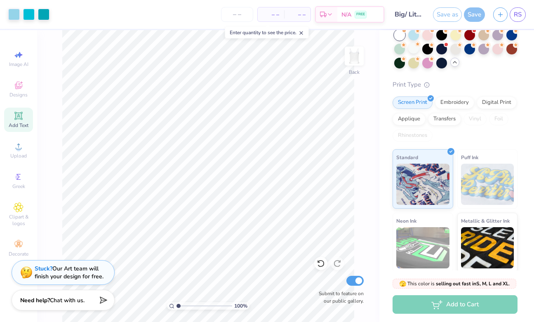
scroll to position [64, 0]
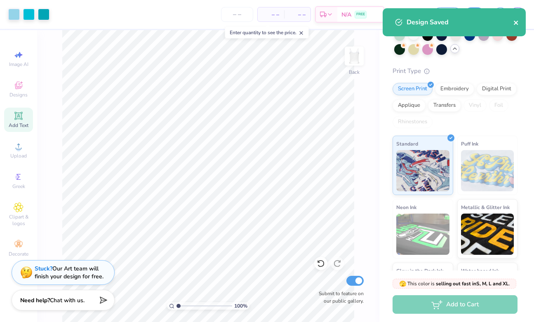
click at [513, 25] on icon "close" at bounding box center [516, 22] width 6 height 7
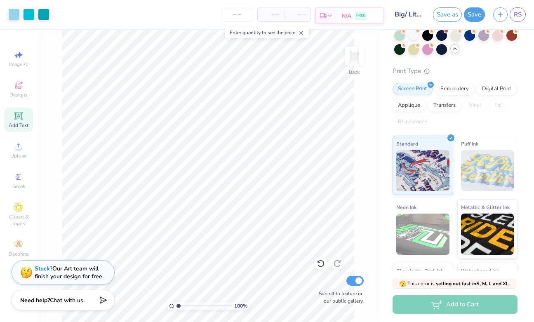
click at [355, 16] on div "FREE" at bounding box center [360, 16] width 12 height 8
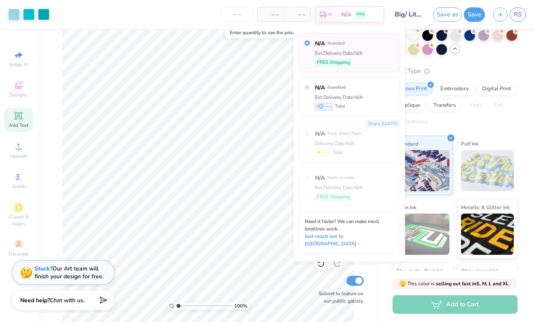
click at [345, 57] on div "N/A Standard Est. Delivery Date: N/A FREE Shipping" at bounding box center [339, 52] width 48 height 27
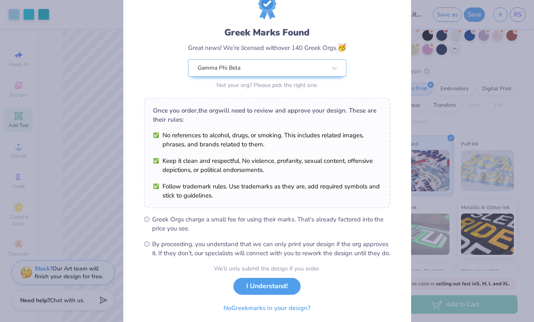
scroll to position [64, 0]
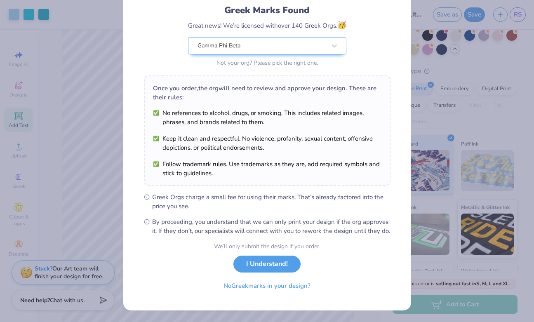
click at [226, 98] on div "Once you order, the org will need to review and approve your design. These are …" at bounding box center [267, 130] width 246 height 110
click at [264, 269] on button "I Understand!" at bounding box center [266, 261] width 67 height 17
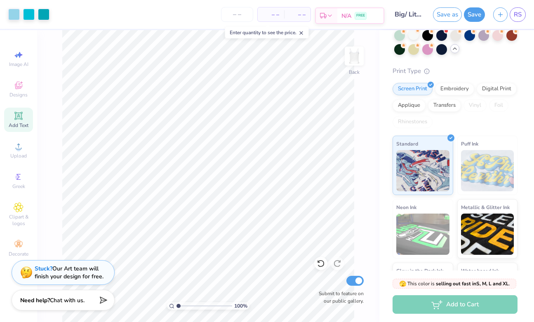
click at [364, 20] on div "N/A FREE" at bounding box center [360, 15] width 46 height 15
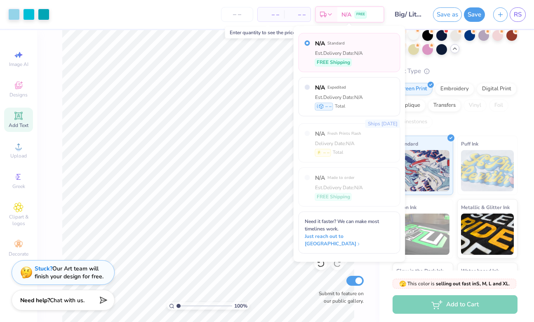
click at [291, 17] on span "– –" at bounding box center [297, 14] width 16 height 9
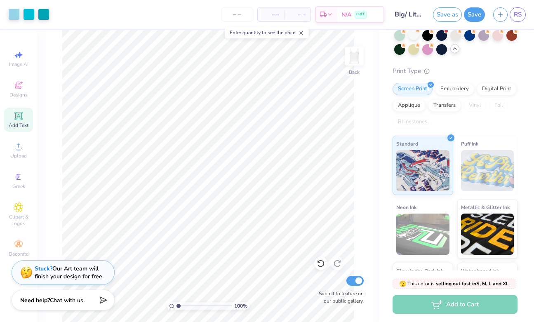
click at [302, 33] on line at bounding box center [301, 33] width 3 height 3
click at [239, 12] on input "number" at bounding box center [237, 14] width 32 height 15
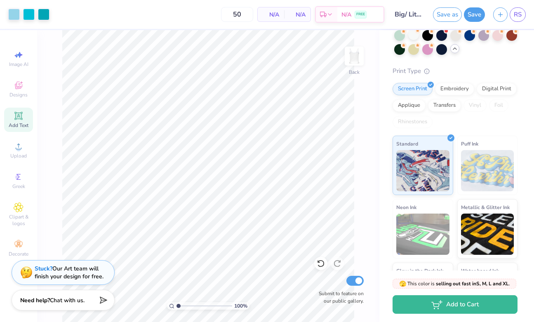
click at [292, 20] on div "N/A Total" at bounding box center [297, 14] width 26 height 14
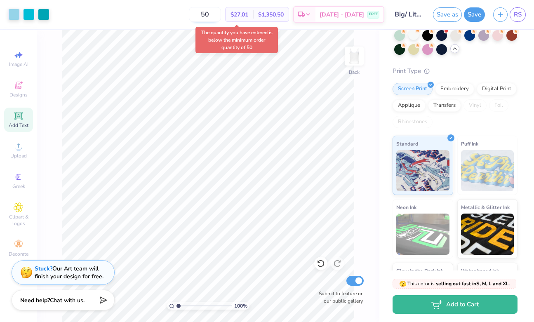
click at [220, 17] on input "50" at bounding box center [205, 14] width 32 height 15
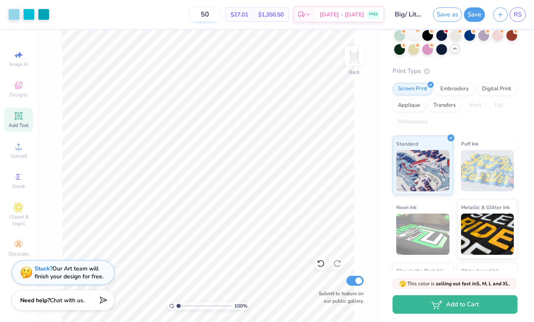
type input "5"
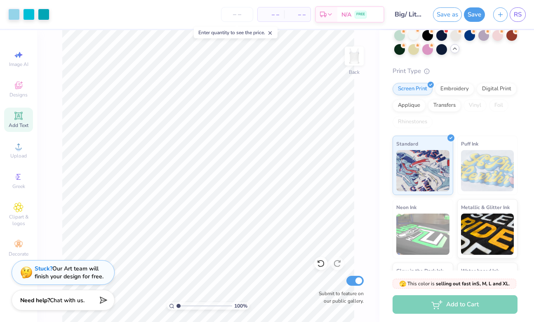
click at [235, 39] on div "Enter quantity to see the price." at bounding box center [235, 32] width 89 height 16
